Goal: Task Accomplishment & Management: Manage account settings

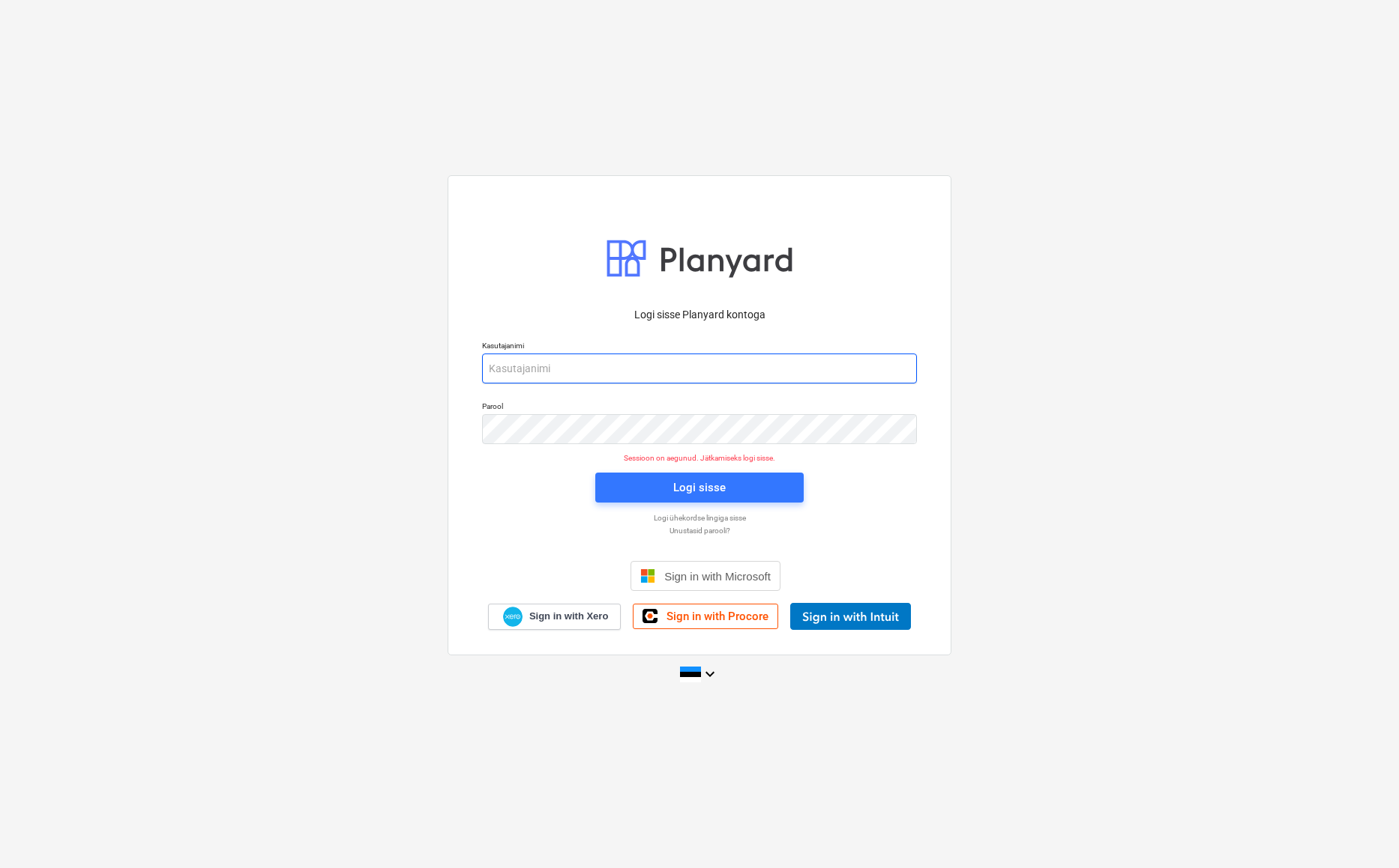
drag, startPoint x: 507, startPoint y: 376, endPoint x: 581, endPoint y: 411, distance: 81.9
type input "ivanna@thornproperties.ee"
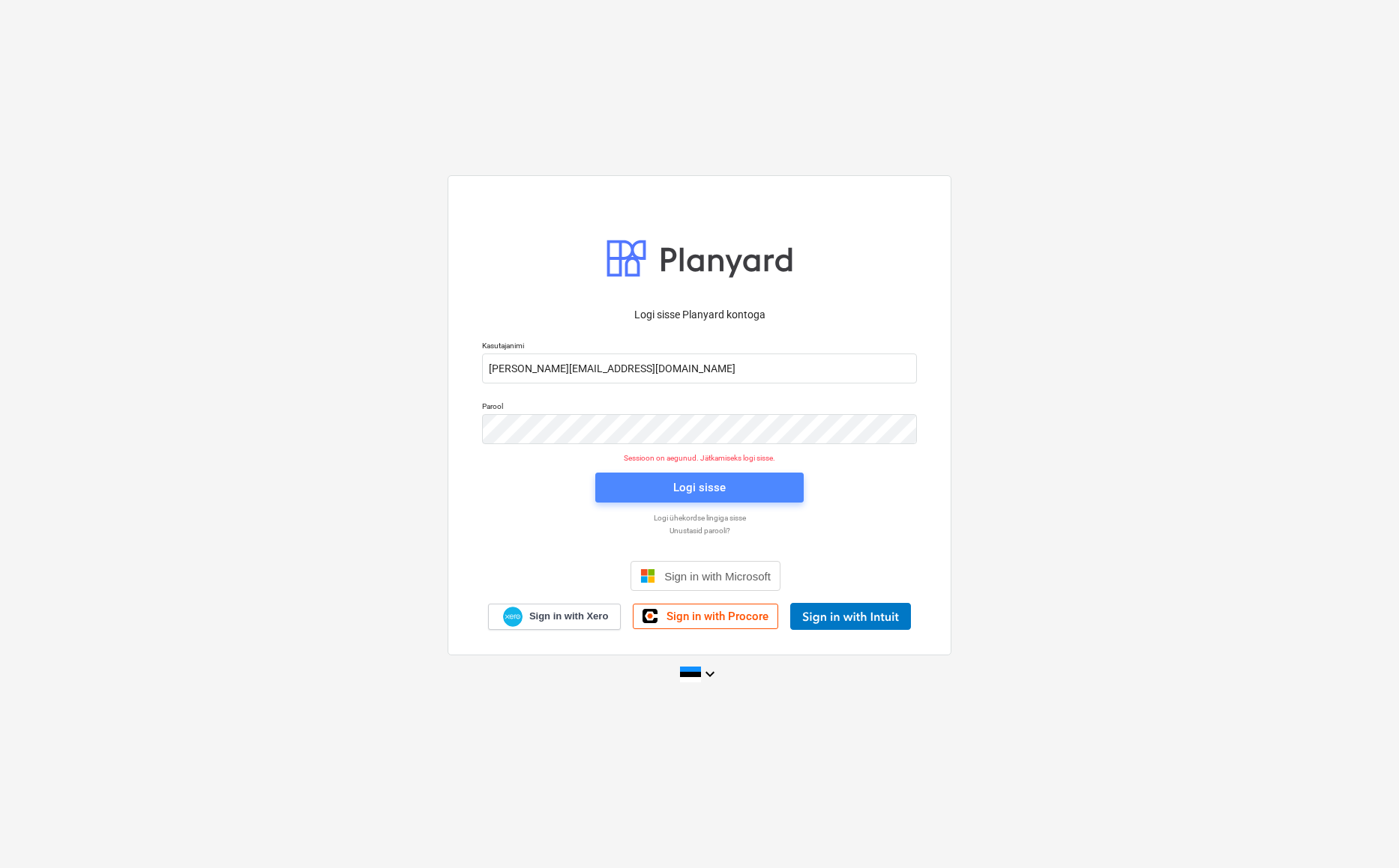
click at [651, 482] on span "Logi sisse" at bounding box center [700, 487] width 173 height 19
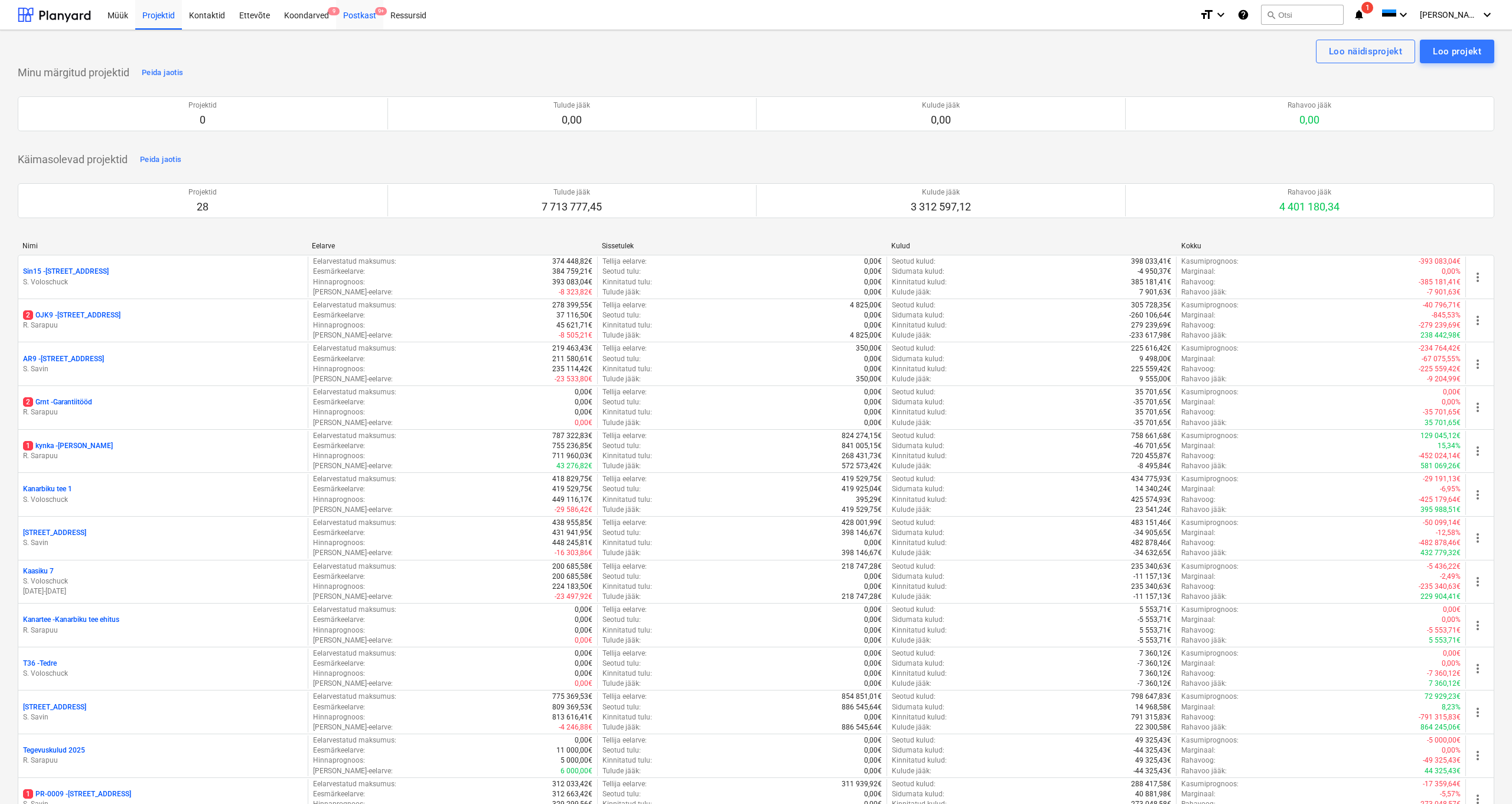
click at [350, 10] on div "Postkast 9+" at bounding box center [360, 14] width 48 height 30
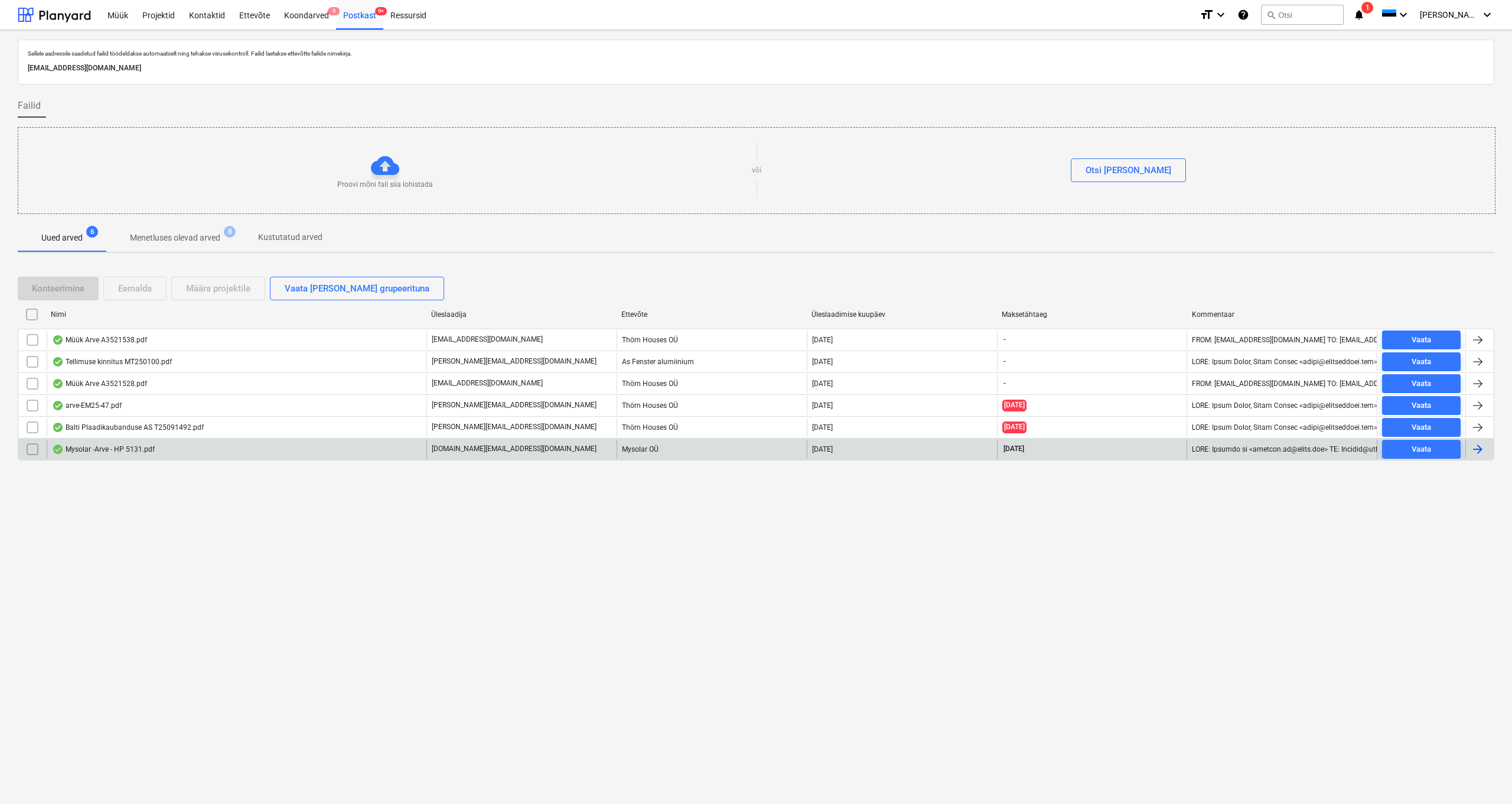
click at [143, 454] on div "Mysolar -Arve - HP 5131.pdf" at bounding box center [237, 449] width 380 height 19
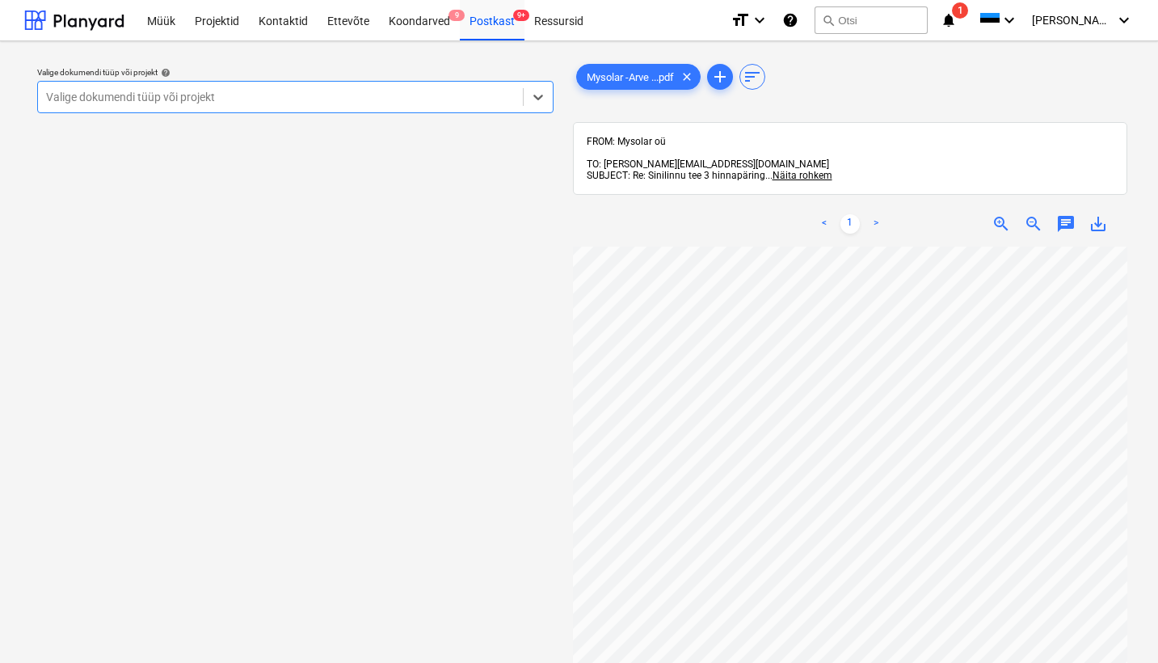
scroll to position [0, 175]
click at [810, 170] on span "Näita rohkem" at bounding box center [802, 175] width 60 height 11
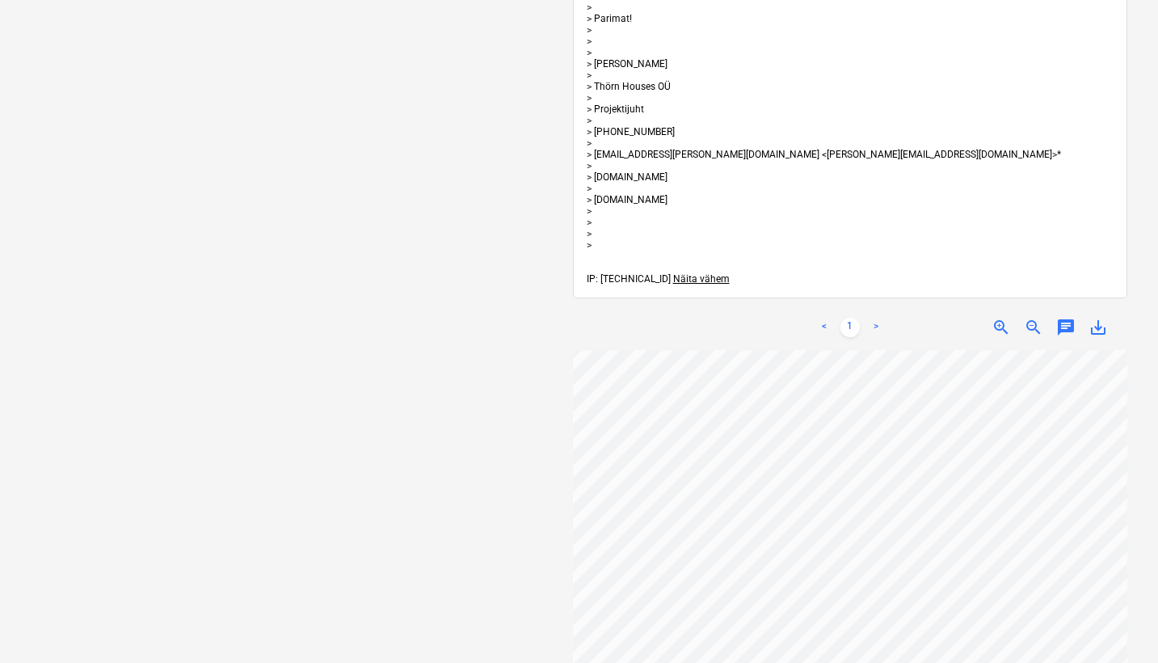
scroll to position [2, 175]
click at [679, 273] on span "Näita vähem" at bounding box center [701, 278] width 57 height 11
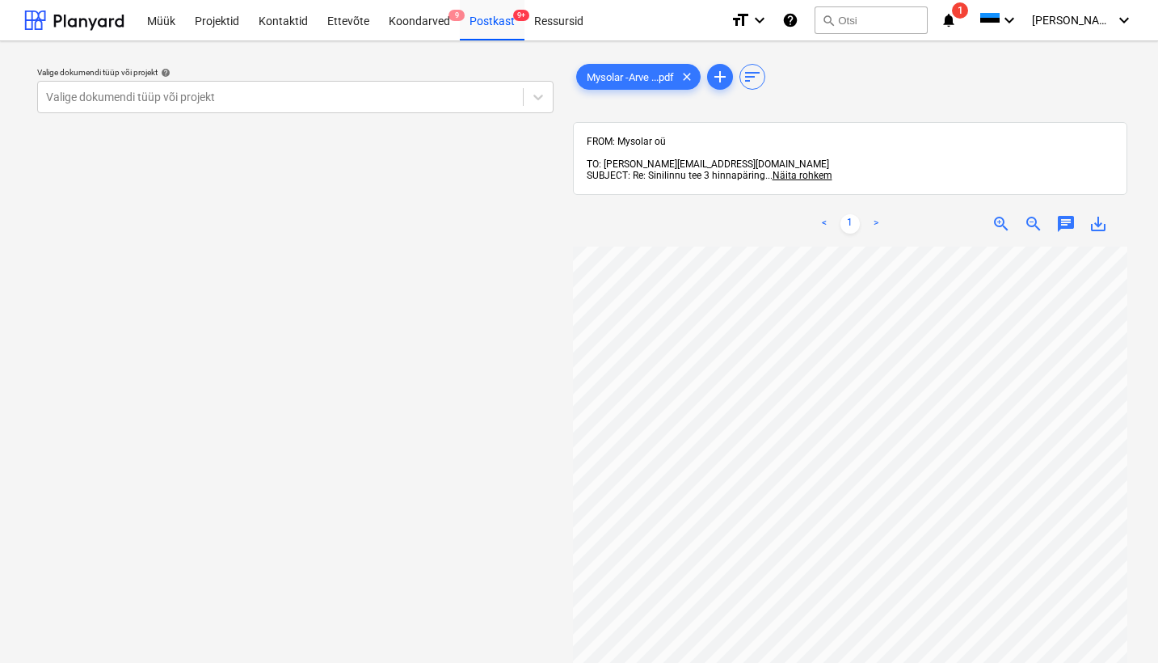
scroll to position [97, 150]
click at [804, 170] on span "Näita rohkem" at bounding box center [802, 175] width 60 height 11
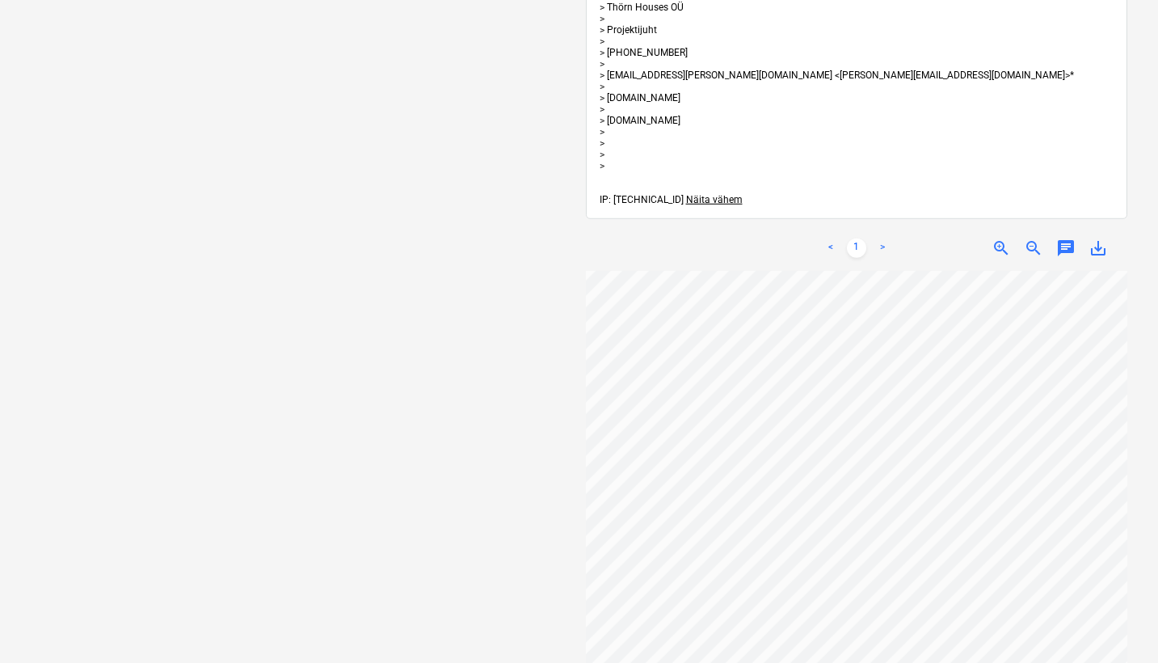
scroll to position [1538, 0]
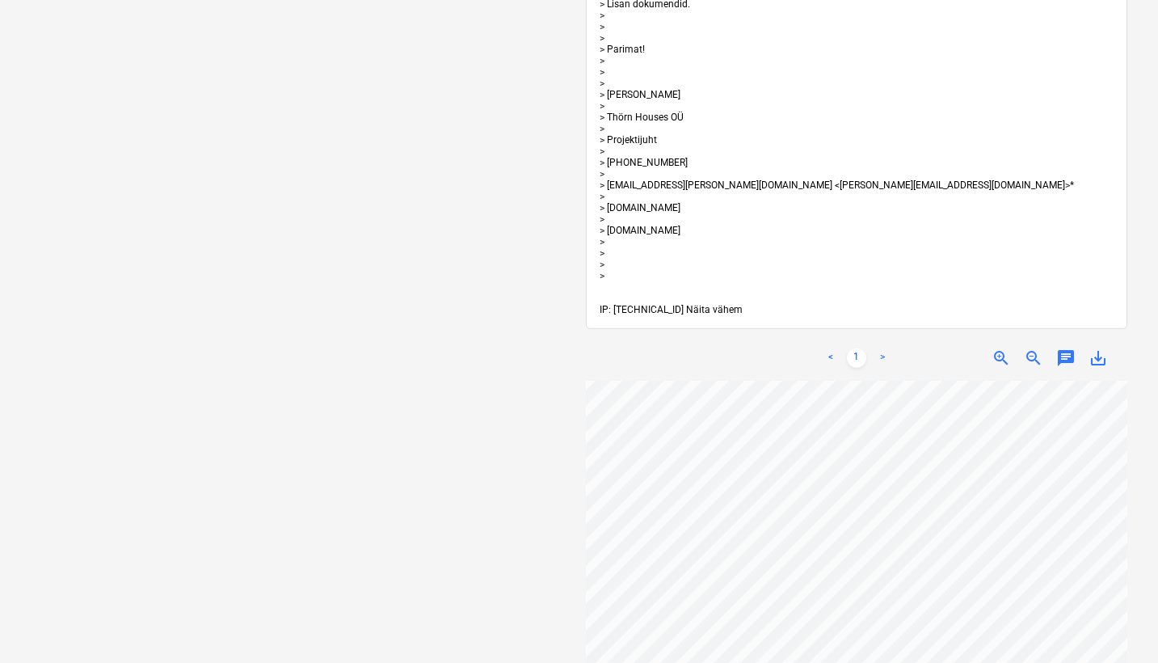
click at [722, 307] on span "Näita vähem" at bounding box center [714, 309] width 57 height 11
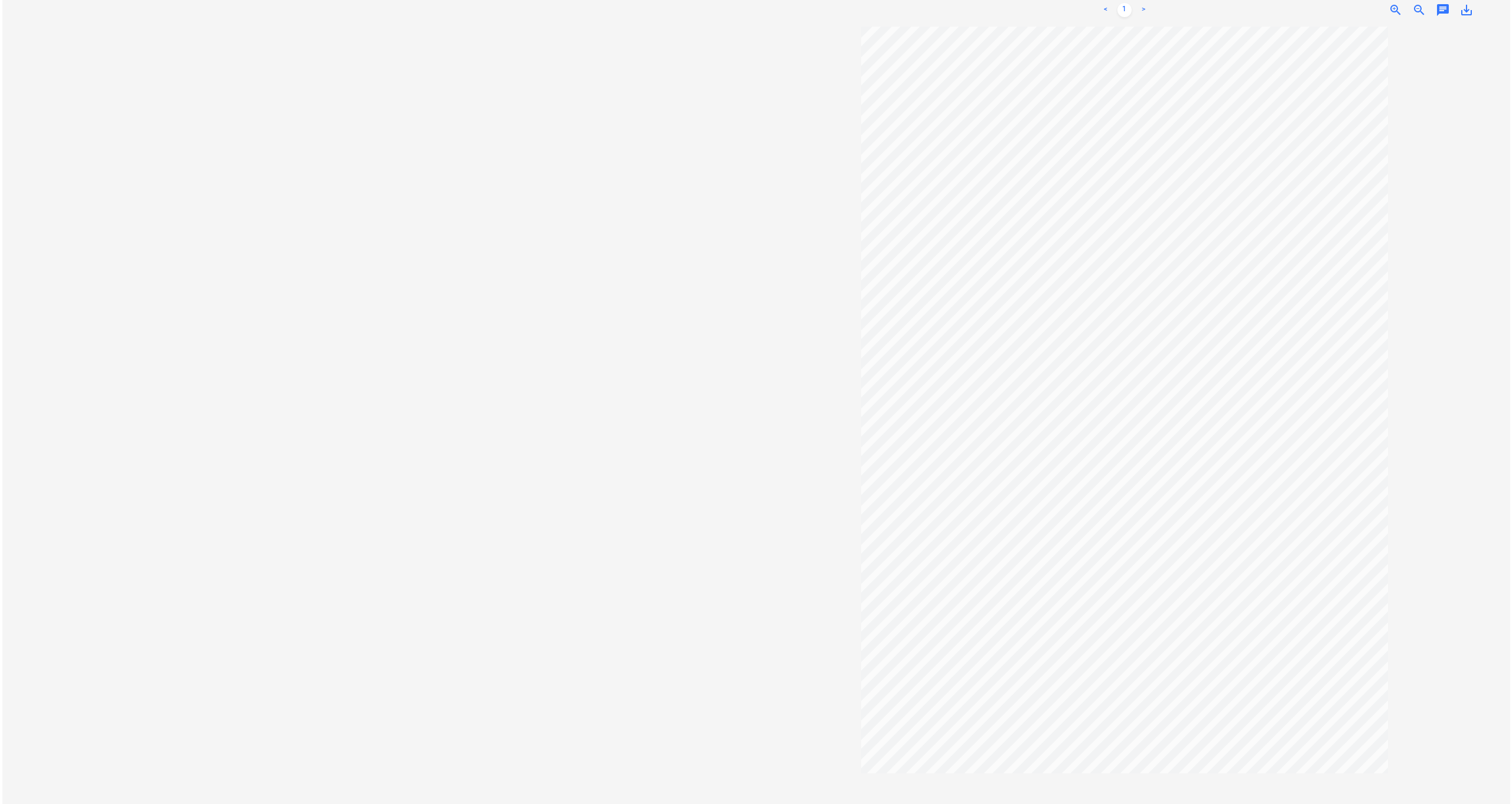
scroll to position [0, 0]
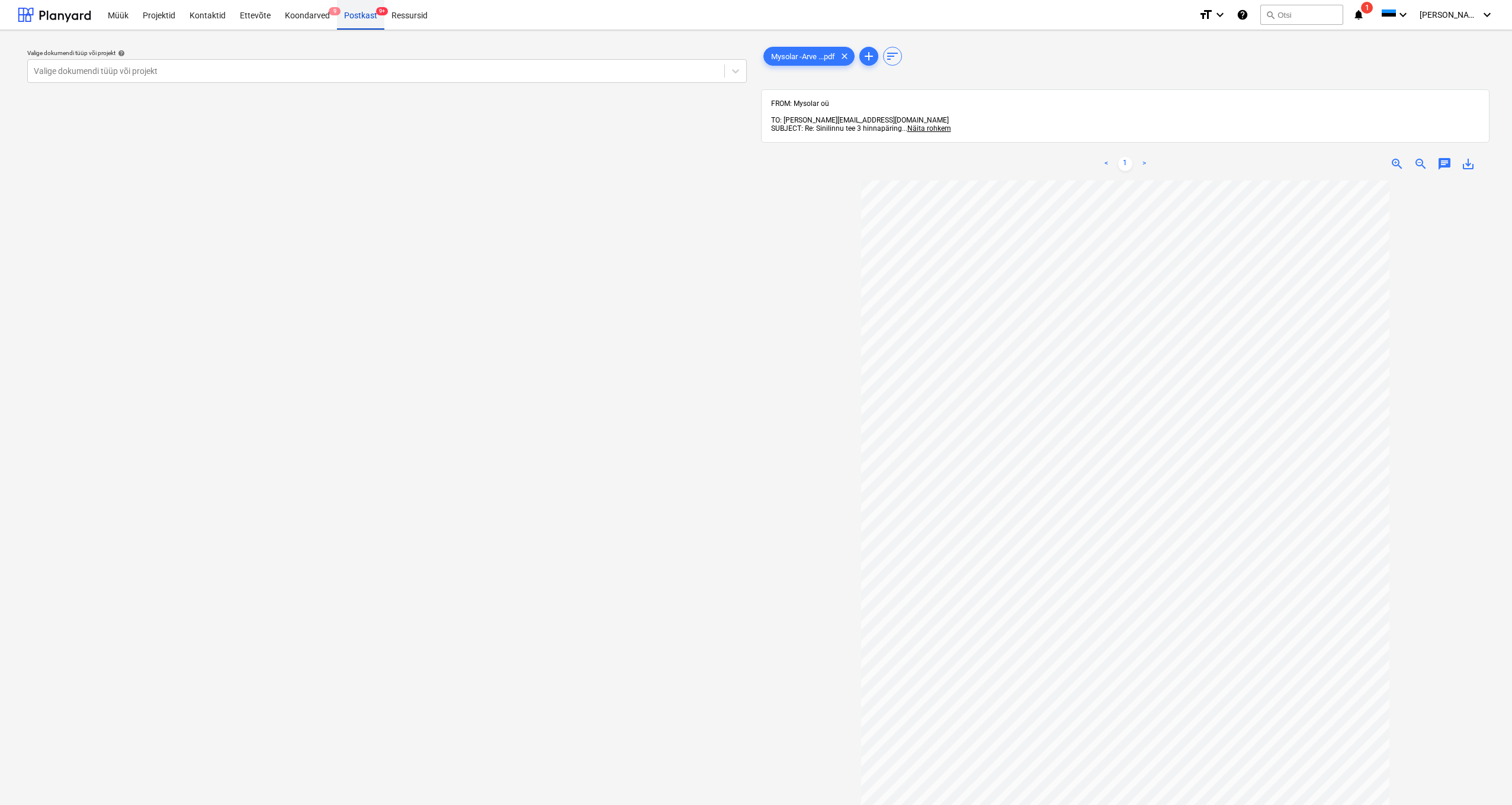
click at [356, 11] on div "Postkast 9+" at bounding box center [361, 14] width 48 height 30
click at [1472, 157] on span "save_alt" at bounding box center [1467, 163] width 14 height 14
click at [352, 15] on div "Postkast 9+" at bounding box center [361, 14] width 48 height 30
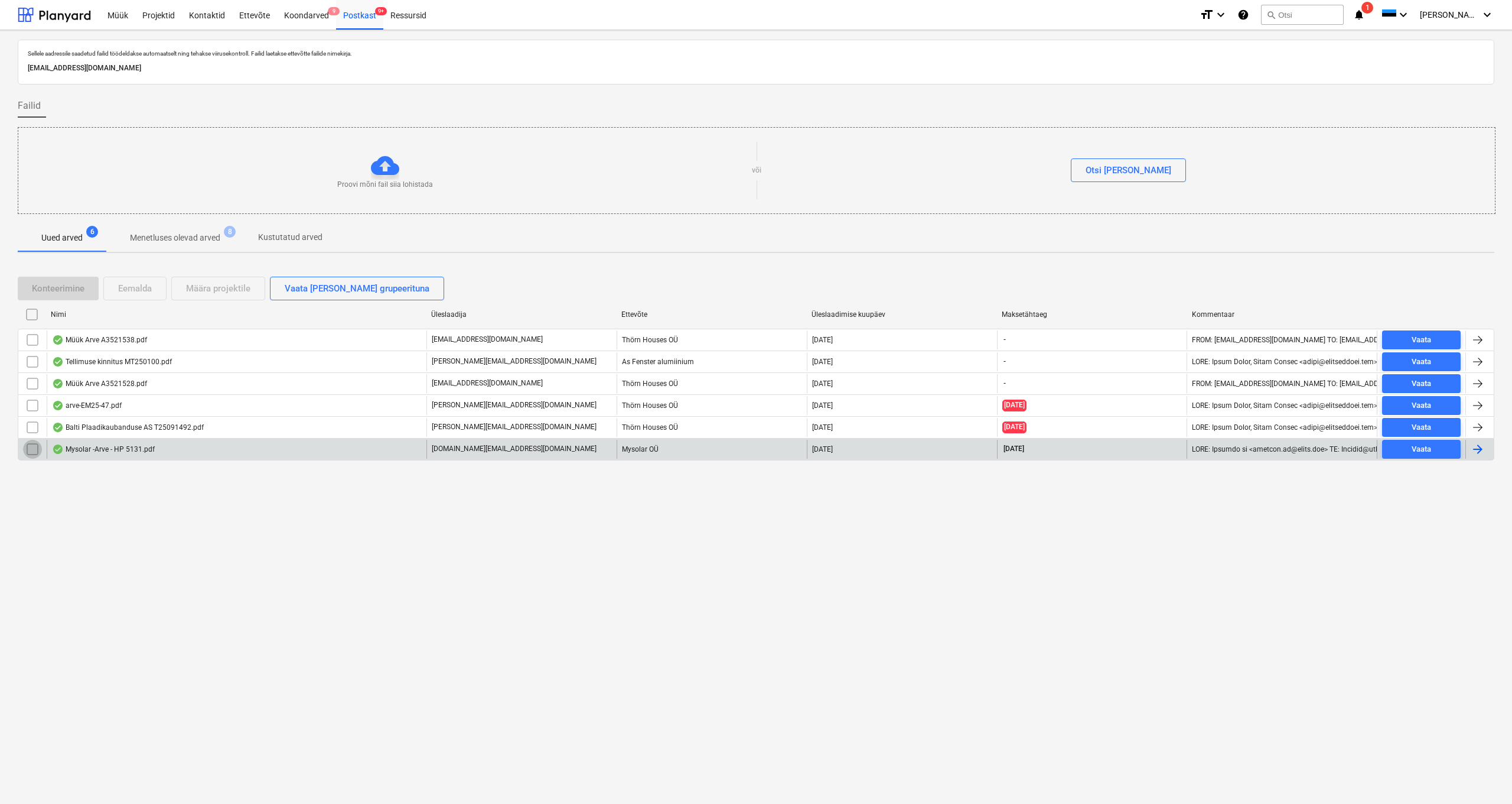
click at [34, 449] on input "checkbox" at bounding box center [33, 449] width 19 height 19
click at [137, 290] on div "Eemalda" at bounding box center [135, 288] width 34 height 15
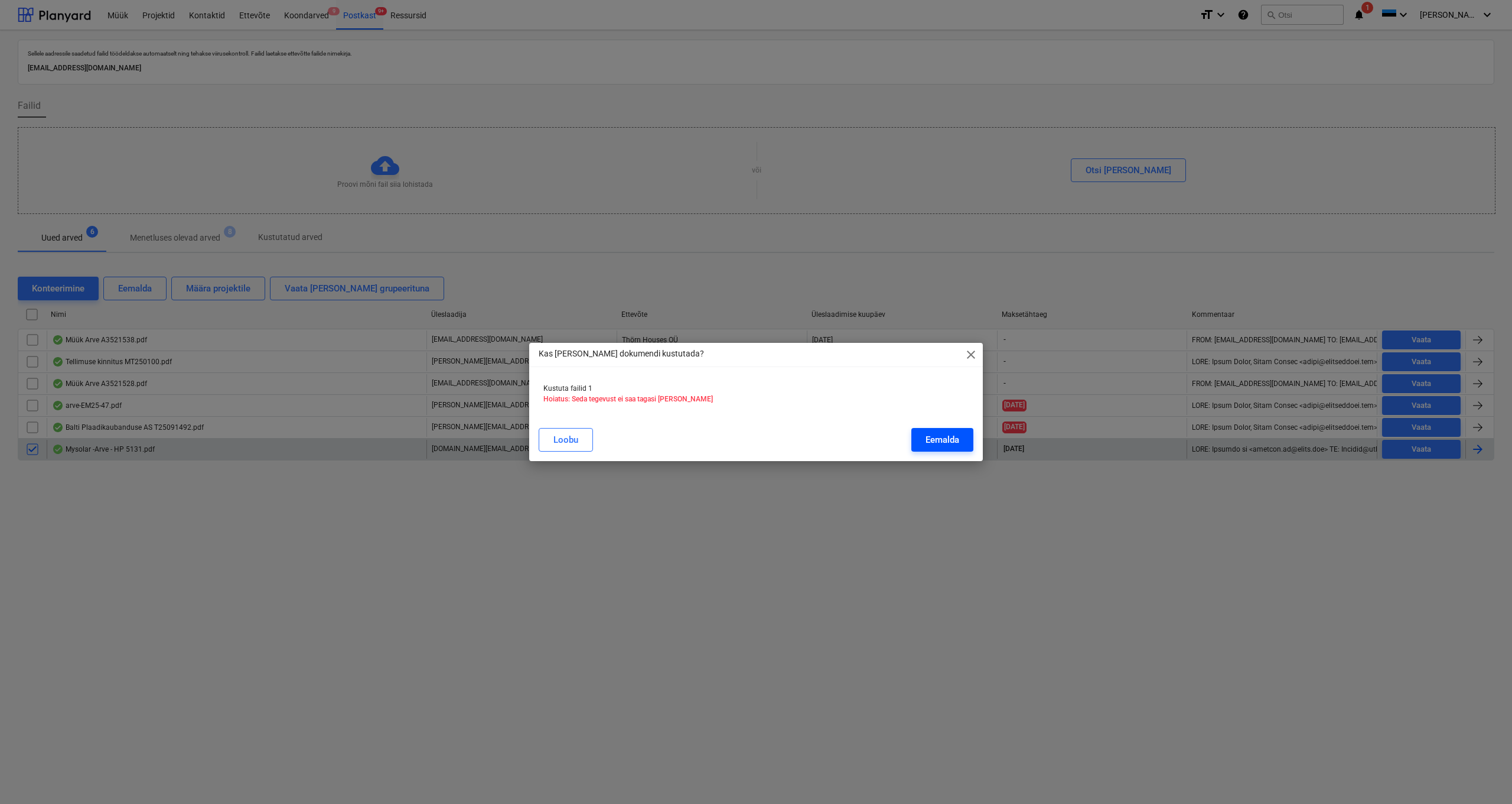
click at [943, 446] on div "Eemalda" at bounding box center [942, 440] width 34 height 15
